Goal: Task Accomplishment & Management: Complete application form

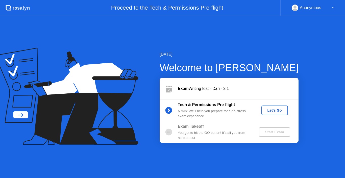
click at [275, 109] on div "Let's Go" at bounding box center [275, 110] width 22 height 4
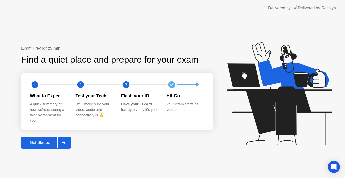
click at [38, 142] on div "Get Started" at bounding box center [40, 143] width 35 height 5
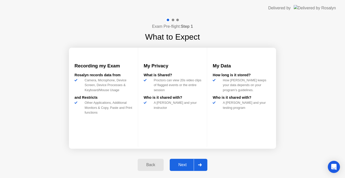
click at [180, 167] on div "Next" at bounding box center [182, 165] width 22 height 5
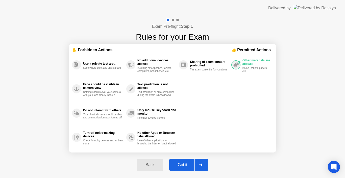
click at [181, 165] on div "Got it" at bounding box center [183, 165] width 24 height 5
select select "Available cameras"
select select "Available speakers"
select select "Available microphones"
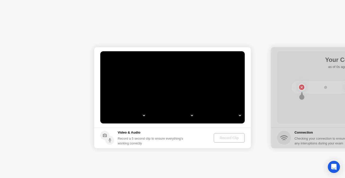
select select "*"
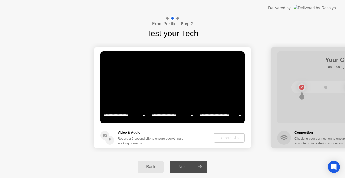
select select "**********"
select select "*******"
click at [234, 139] on div "Record Clip" at bounding box center [229, 138] width 27 height 4
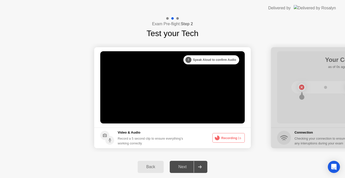
click at [227, 139] on button "Recording 1s" at bounding box center [229, 138] width 32 height 10
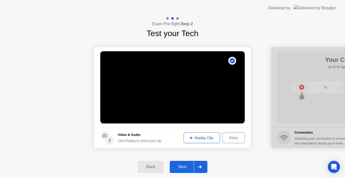
click at [208, 138] on div "Replay Clip" at bounding box center [202, 138] width 33 height 4
click at [180, 168] on div "Next" at bounding box center [182, 167] width 22 height 5
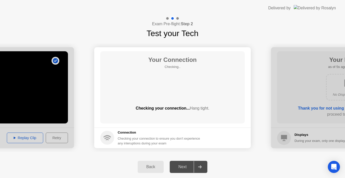
click at [181, 168] on div "Next" at bounding box center [182, 167] width 22 height 5
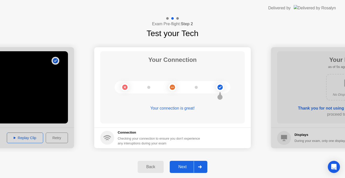
click at [181, 168] on div "Next" at bounding box center [182, 167] width 22 height 5
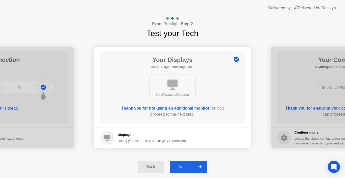
click at [181, 168] on div "Next" at bounding box center [182, 167] width 22 height 5
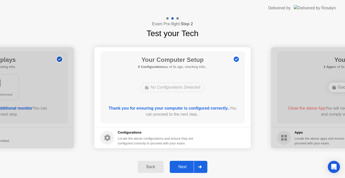
click at [181, 168] on div "Next" at bounding box center [182, 167] width 22 height 5
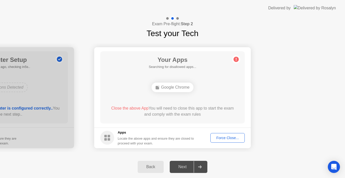
click at [215, 138] on div "Force Close..." at bounding box center [227, 138] width 31 height 4
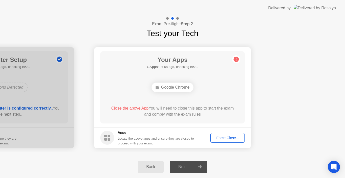
click at [225, 136] on div "Force Close..." at bounding box center [227, 138] width 31 height 4
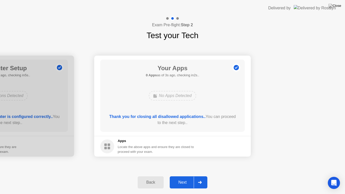
click at [182, 178] on div "Next" at bounding box center [182, 182] width 22 height 5
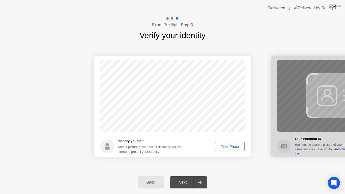
click at [228, 147] on div "Take Photo" at bounding box center [230, 147] width 26 height 4
click at [188, 178] on div "Next" at bounding box center [182, 182] width 22 height 5
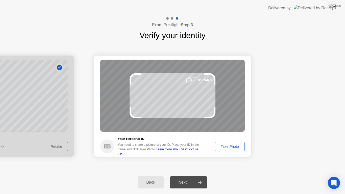
click at [226, 147] on div "Take Photo" at bounding box center [230, 147] width 26 height 4
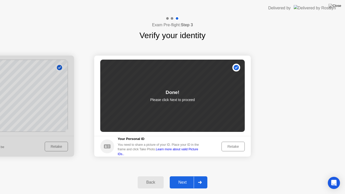
click at [184, 178] on button "Next" at bounding box center [189, 182] width 38 height 12
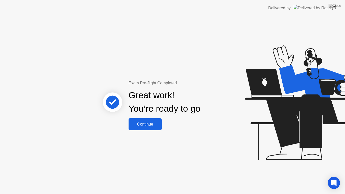
click at [149, 123] on div "Continue" at bounding box center [145, 124] width 30 height 5
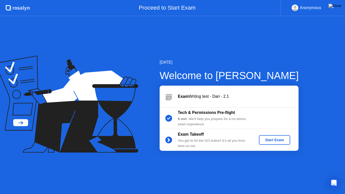
click at [269, 139] on div "Start Exam" at bounding box center [274, 140] width 27 height 4
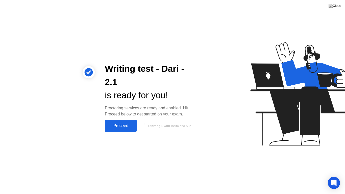
click at [120, 125] on div "Proceed" at bounding box center [120, 126] width 29 height 5
